Goal: Task Accomplishment & Management: Manage account settings

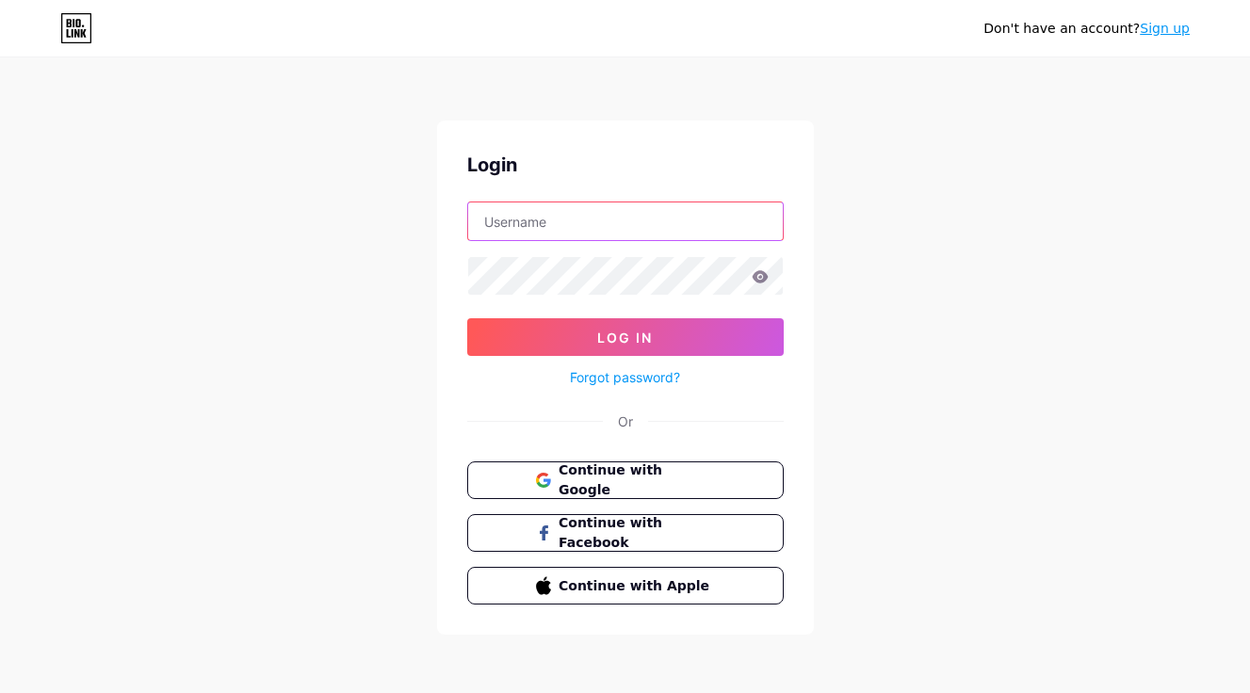
click at [514, 232] on input "text" at bounding box center [625, 221] width 315 height 38
type input "u"
type input "unithe_jp"
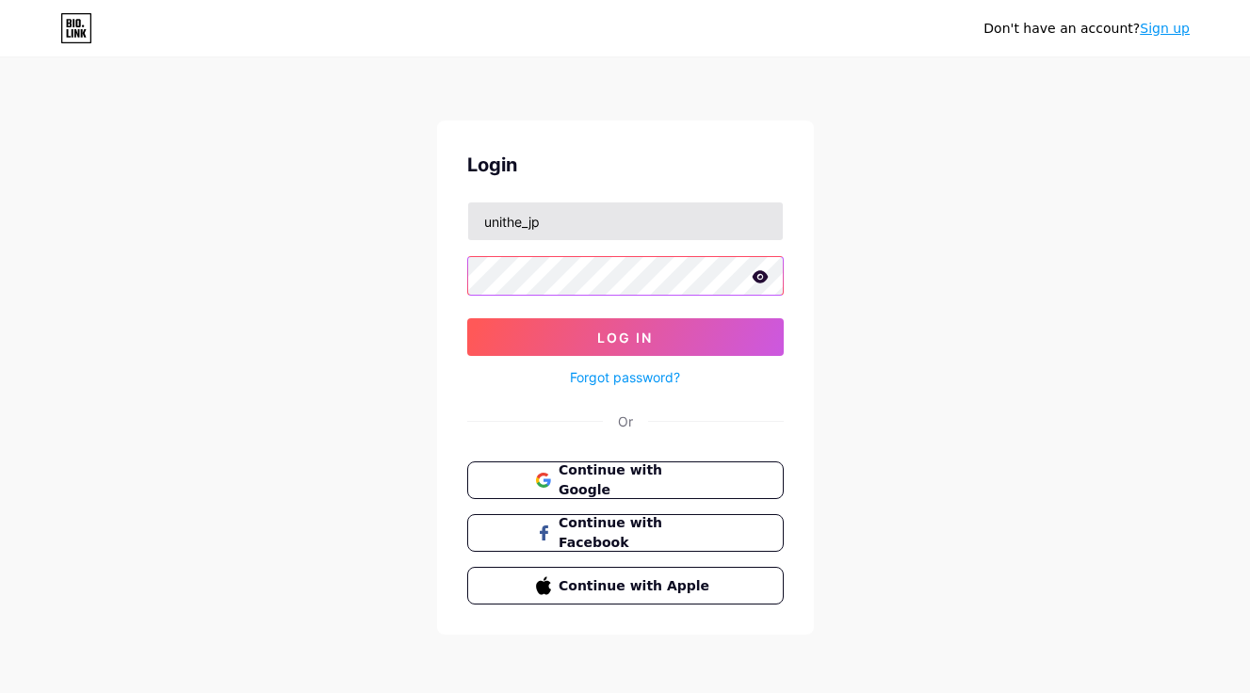
click at [467, 318] on button "Log In" at bounding box center [625, 337] width 316 height 38
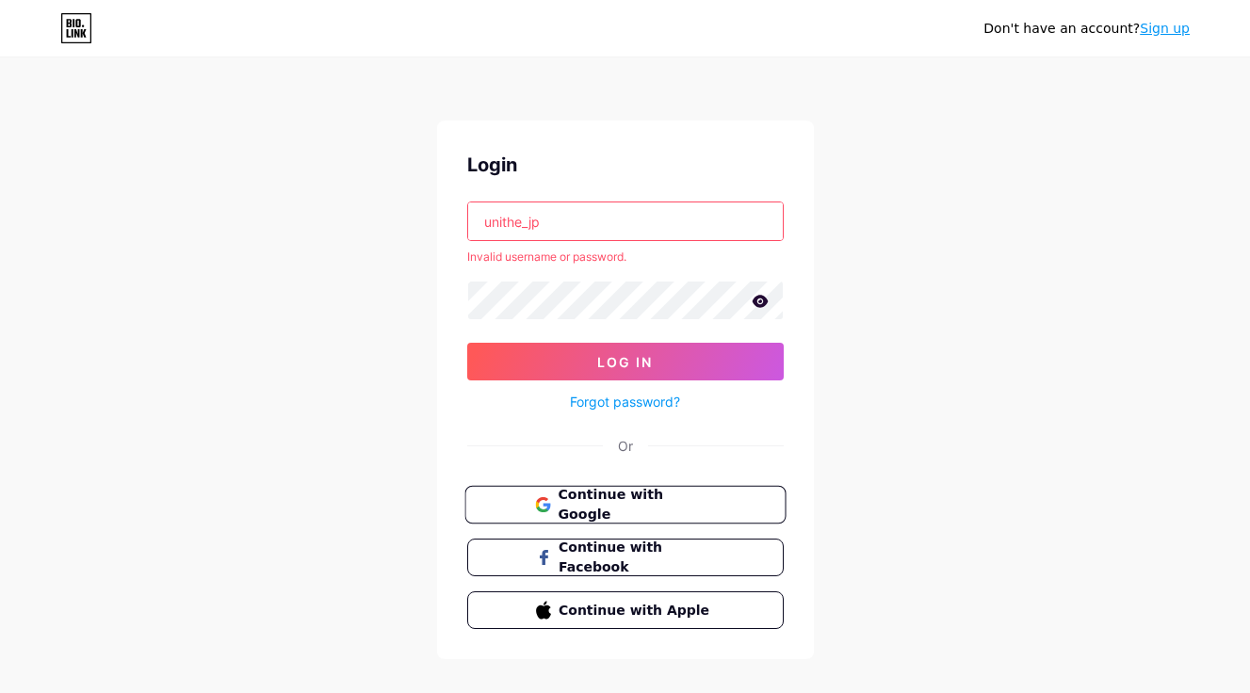
click at [571, 507] on span "Continue with Google" at bounding box center [635, 505] width 157 height 40
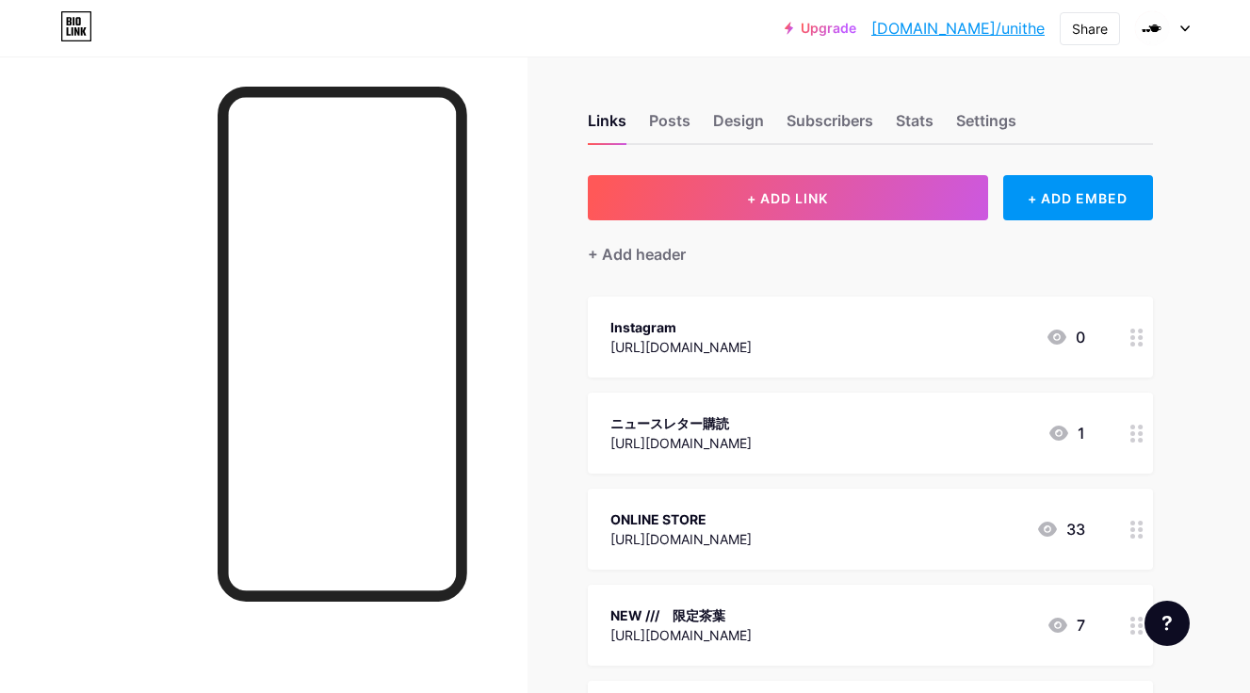
click at [1136, 347] on div at bounding box center [1137, 337] width 32 height 81
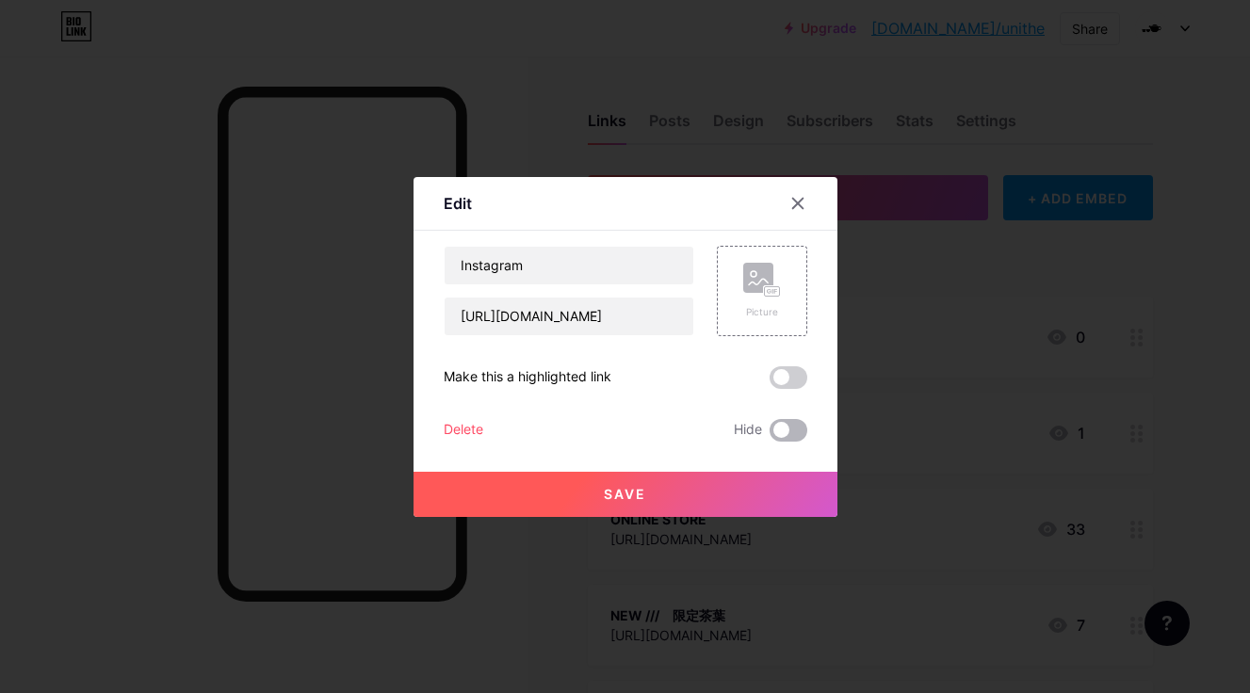
click at [790, 428] on span at bounding box center [788, 430] width 38 height 23
click at [769, 435] on input "checkbox" at bounding box center [769, 435] width 0 height 0
click at [660, 483] on button "Save" at bounding box center [625, 494] width 424 height 45
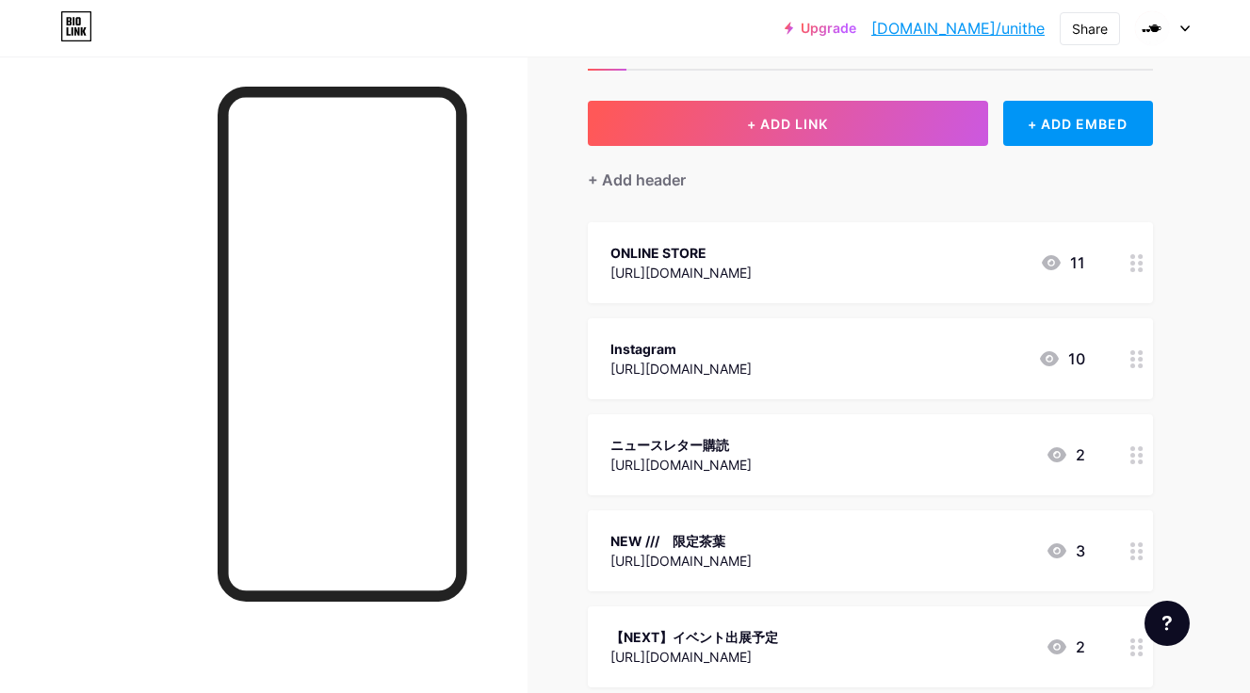
scroll to position [78, 0]
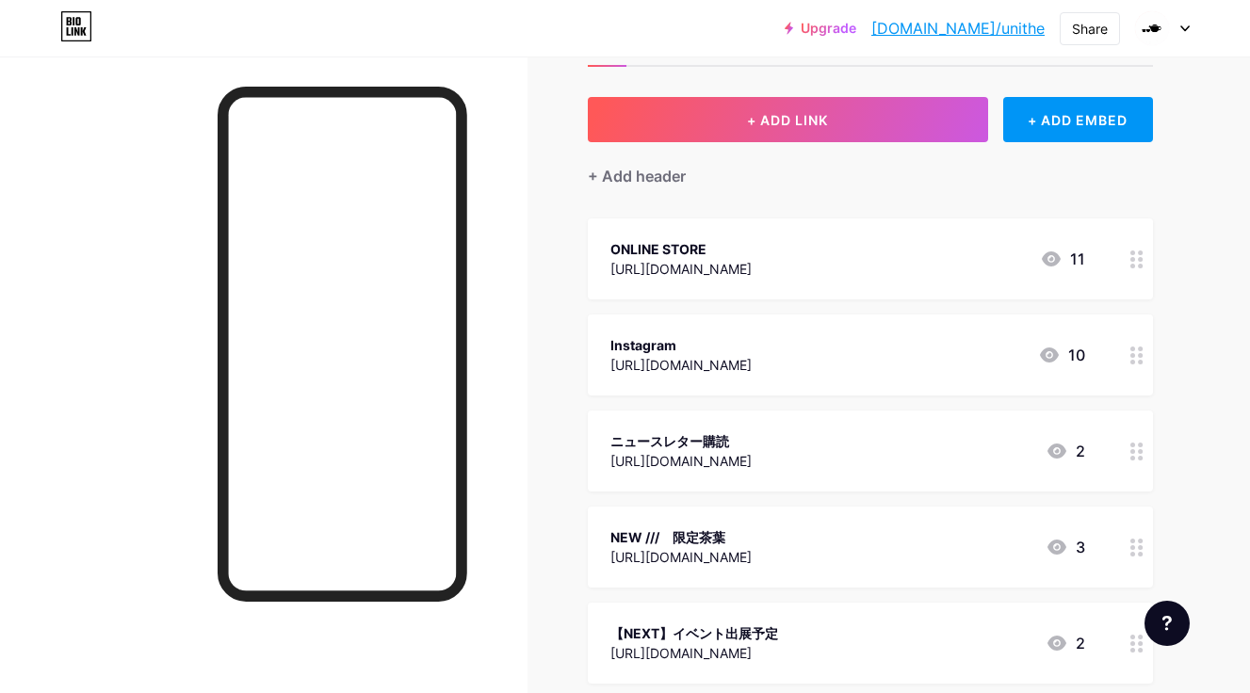
click at [1145, 451] on div at bounding box center [1137, 451] width 32 height 81
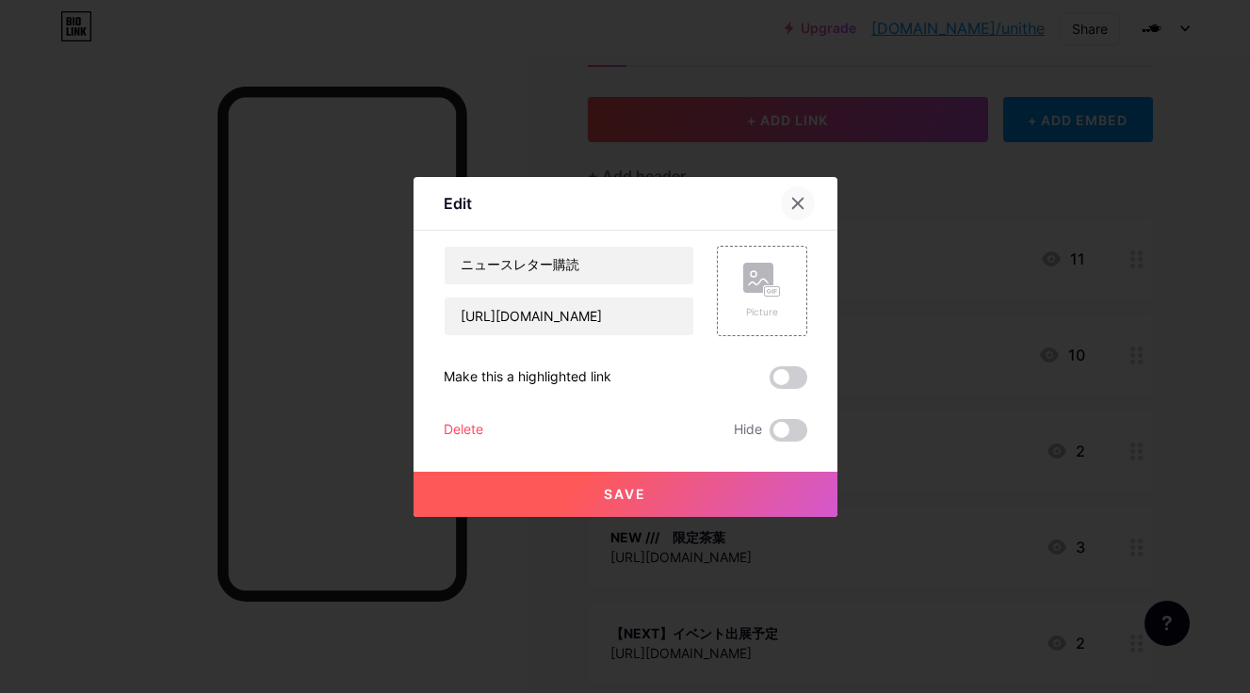
click at [793, 199] on icon at bounding box center [797, 203] width 10 height 10
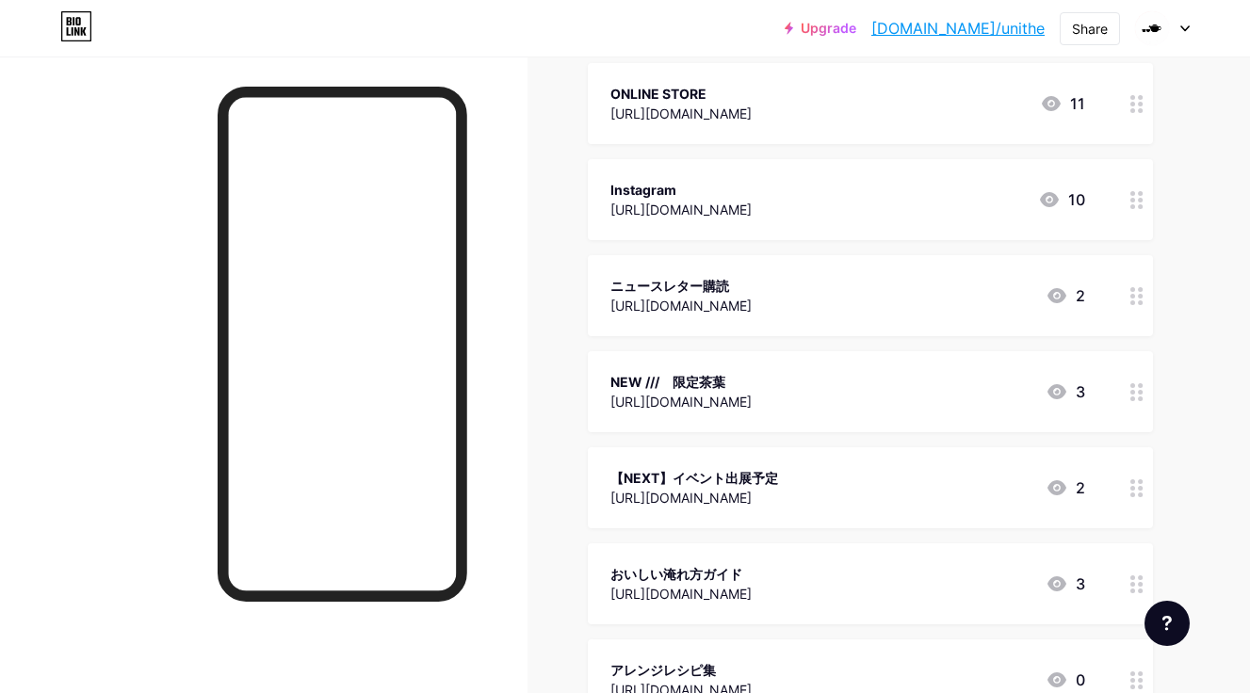
scroll to position [231, 0]
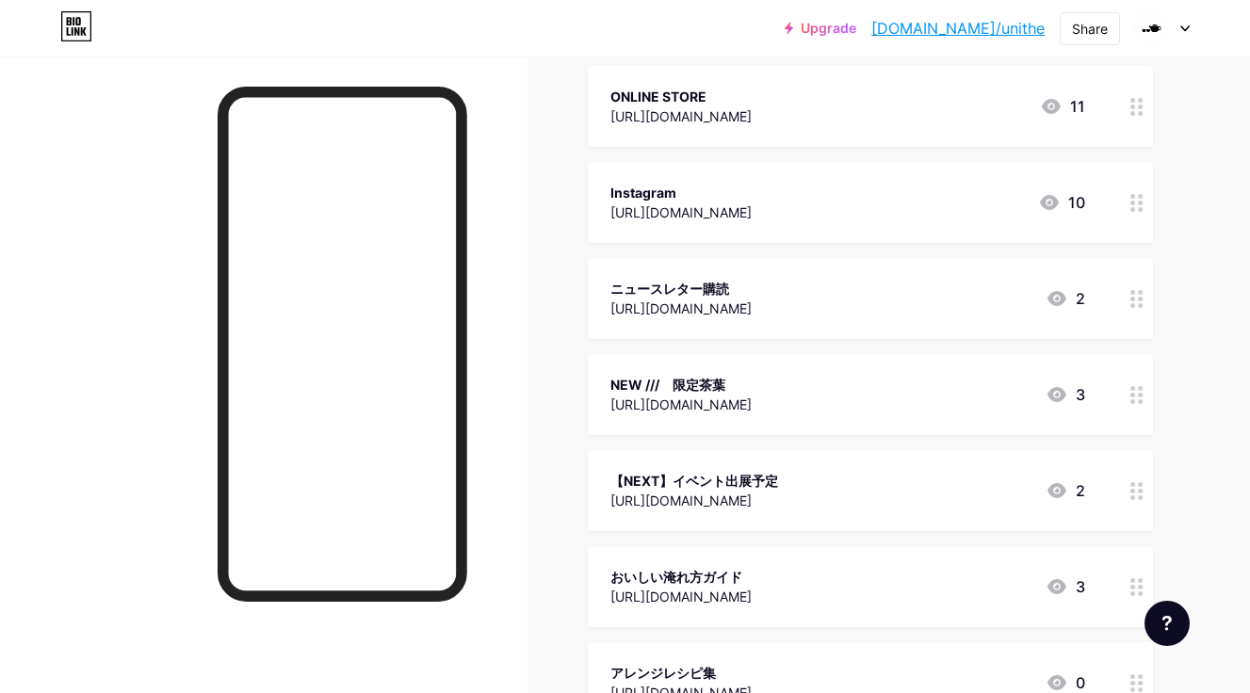
click at [1138, 397] on icon at bounding box center [1136, 395] width 13 height 18
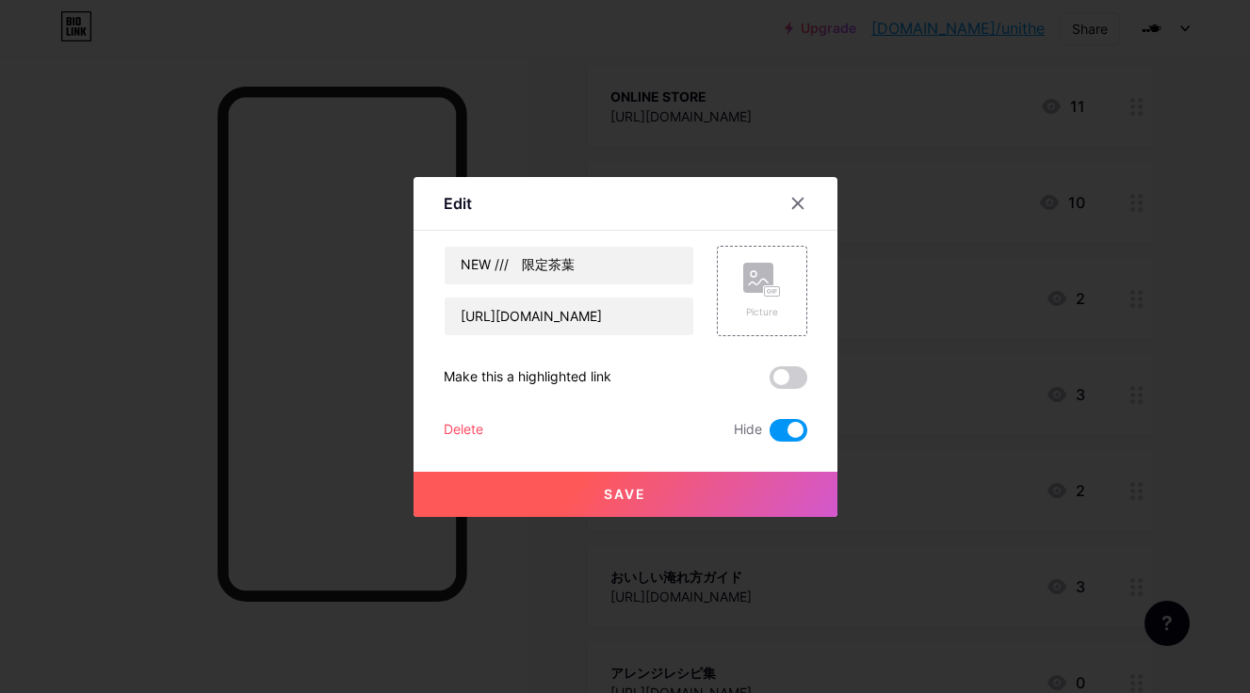
click at [776, 430] on span at bounding box center [788, 430] width 38 height 23
click at [769, 435] on input "checkbox" at bounding box center [769, 435] width 0 height 0
click at [663, 492] on button "Save" at bounding box center [625, 494] width 424 height 45
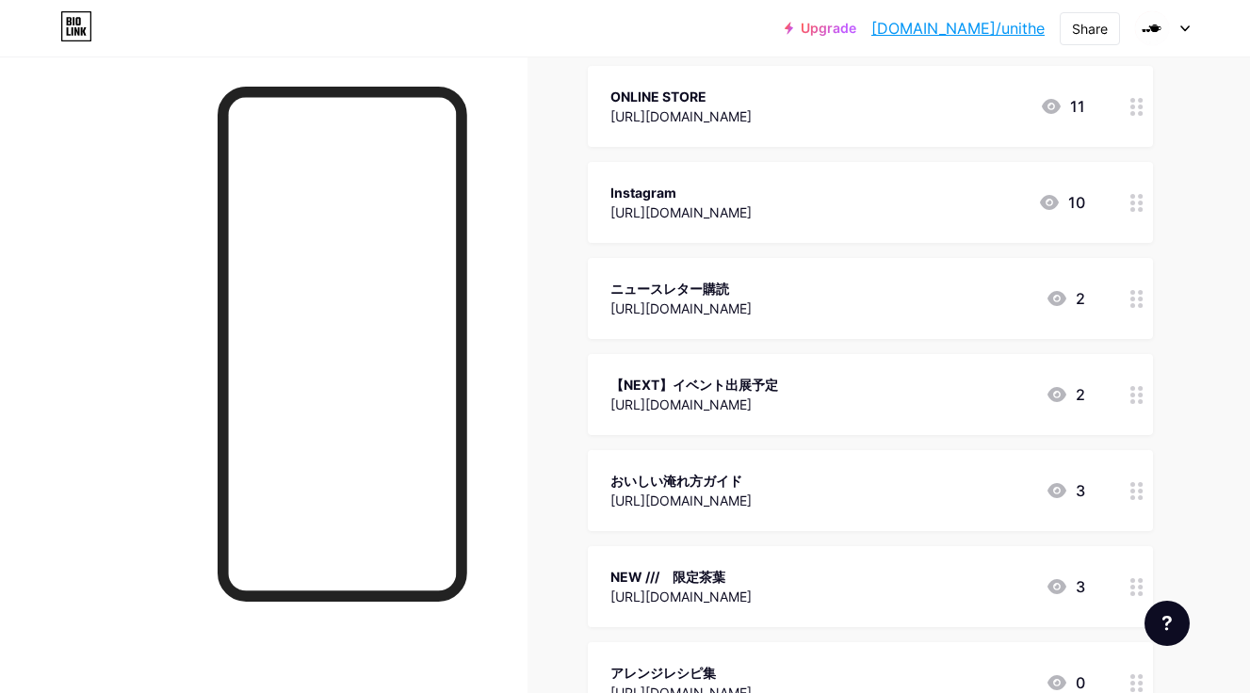
scroll to position [0, 0]
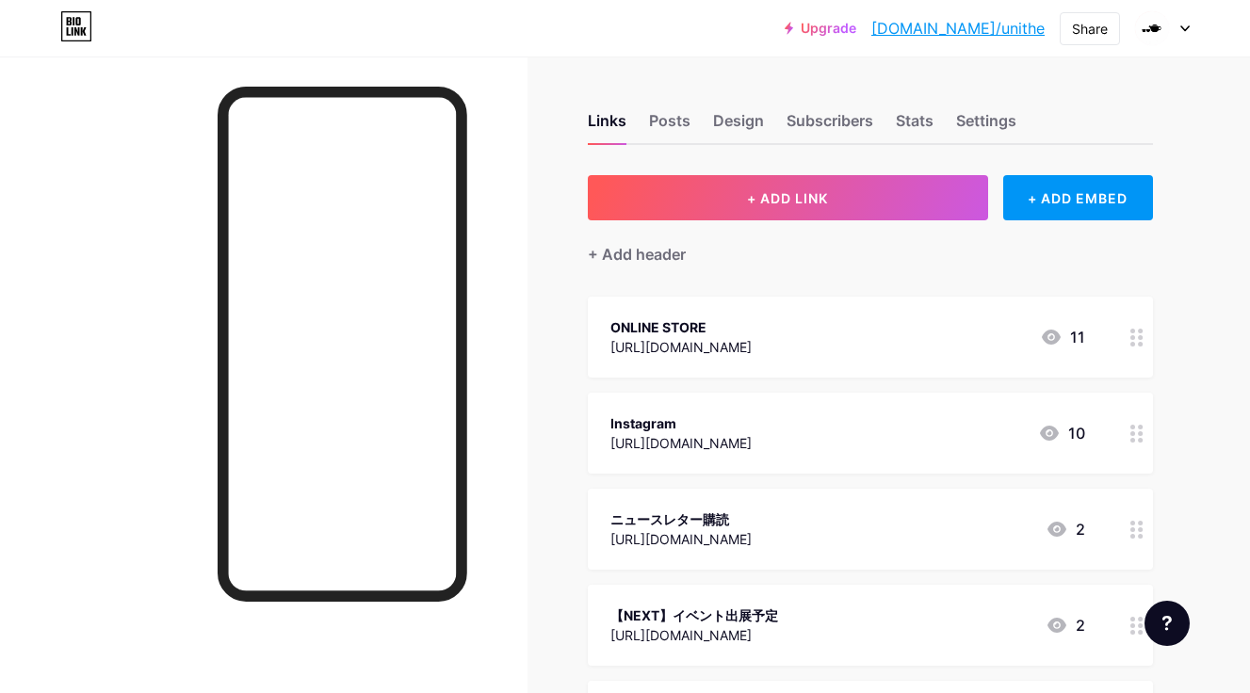
drag, startPoint x: 1138, startPoint y: 398, endPoint x: 557, endPoint y: 24, distance: 690.6
